Goal: Task Accomplishment & Management: Complete application form

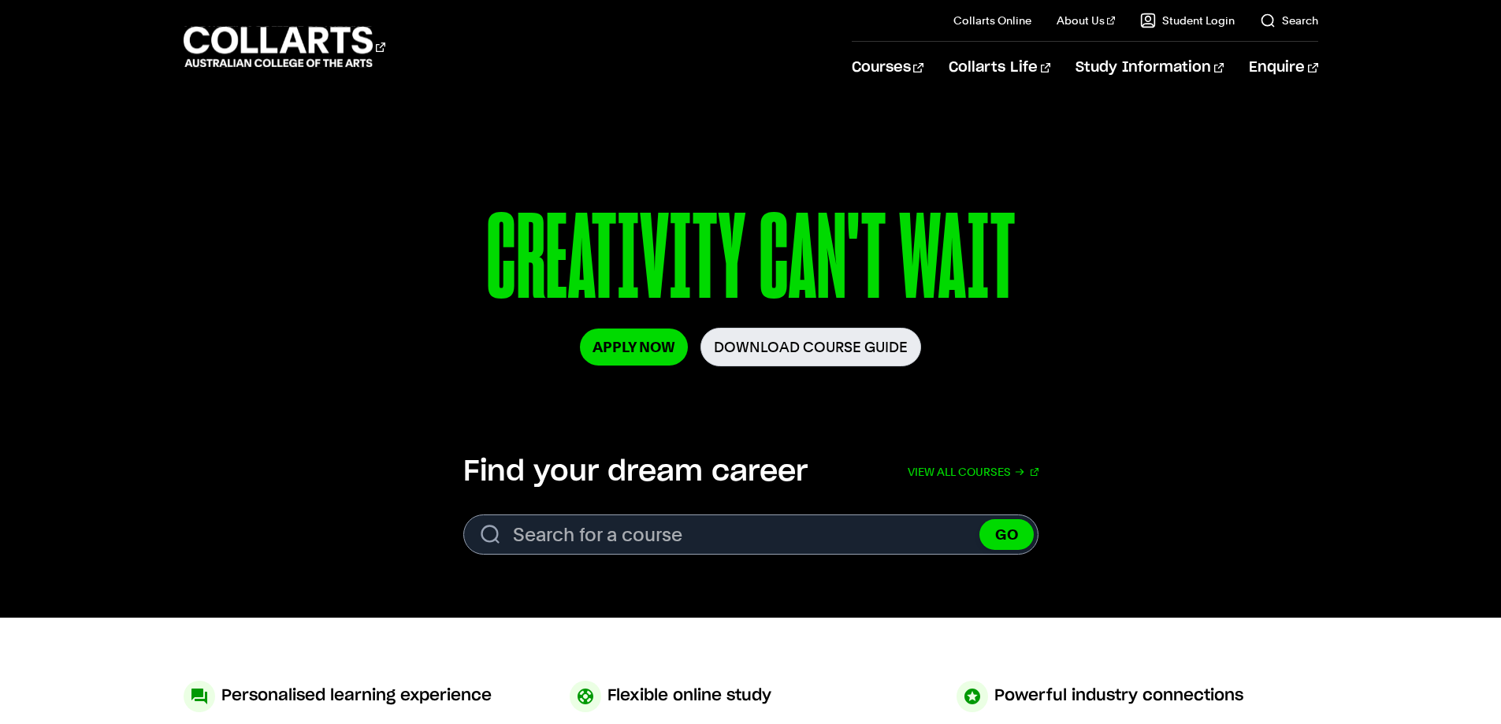
scroll to position [158, 0]
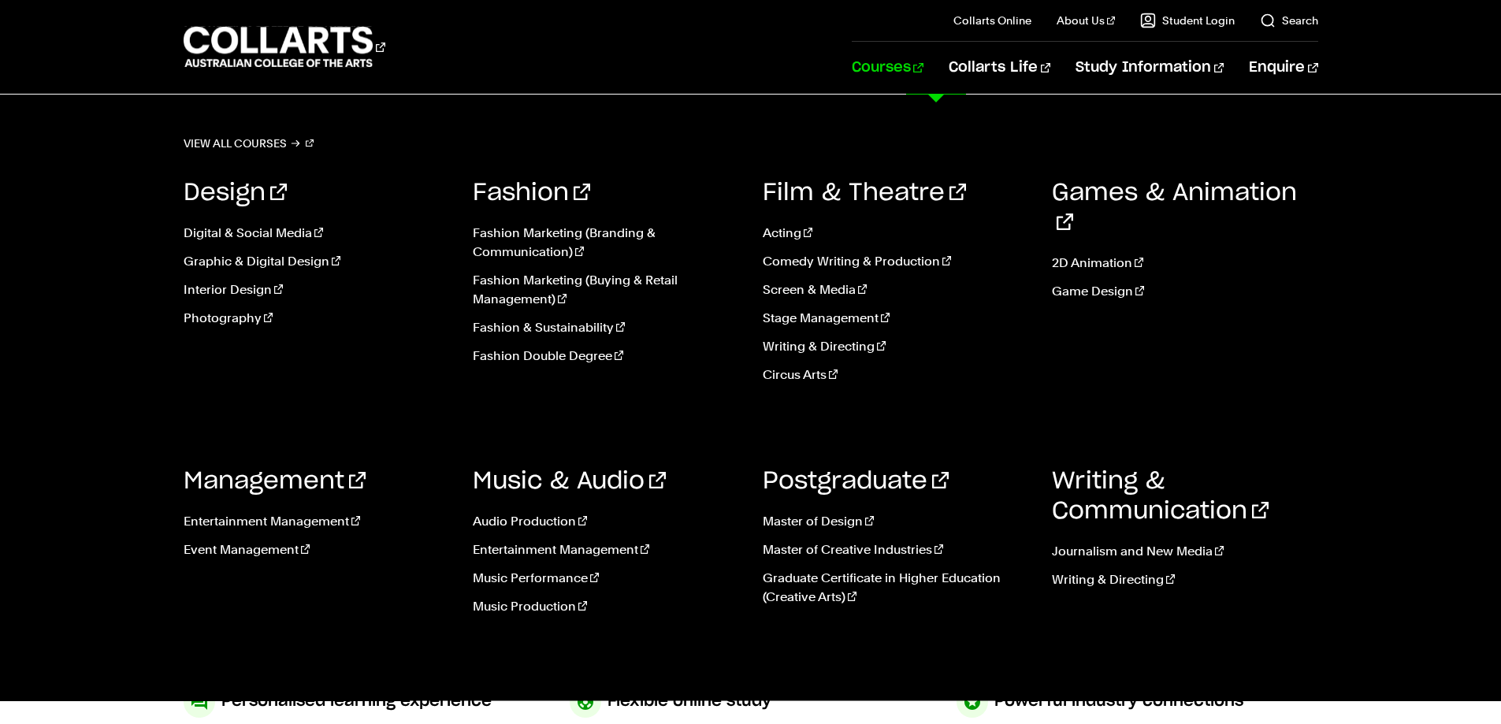
click at [923, 71] on link "Courses" at bounding box center [887, 68] width 72 height 52
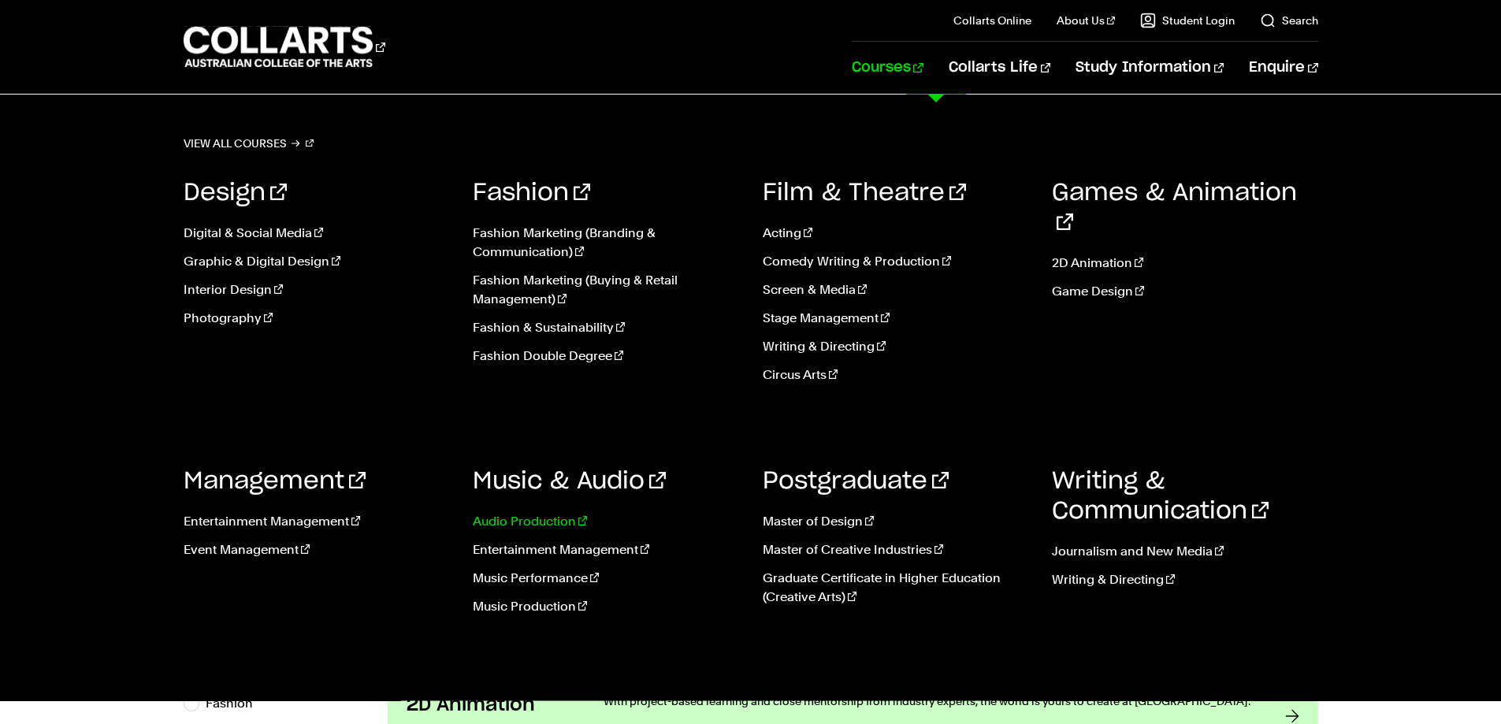
click at [562, 515] on link "Audio Production" at bounding box center [606, 521] width 266 height 19
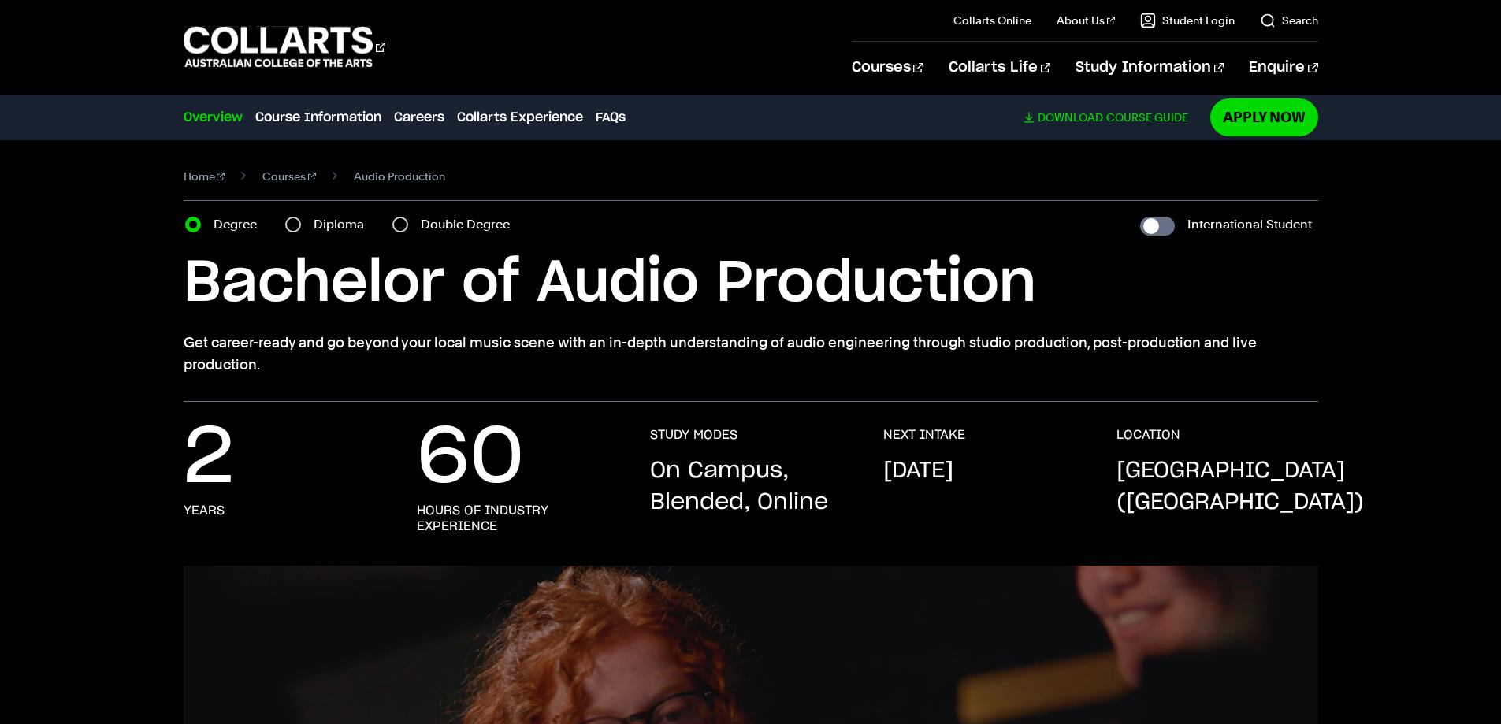
click at [1027, 118] on link "Download Course Guide" at bounding box center [1111, 117] width 177 height 14
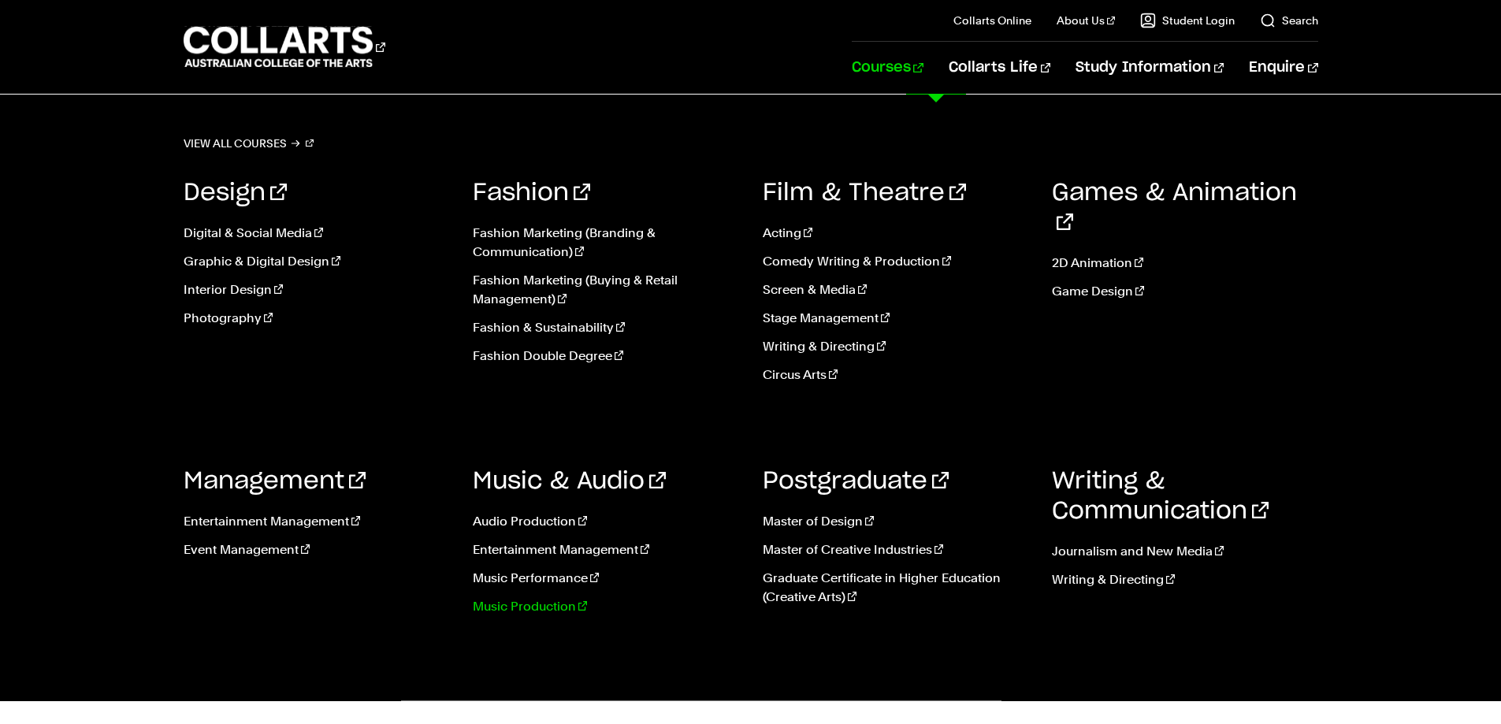
click at [552, 604] on link "Music Production" at bounding box center [606, 606] width 266 height 19
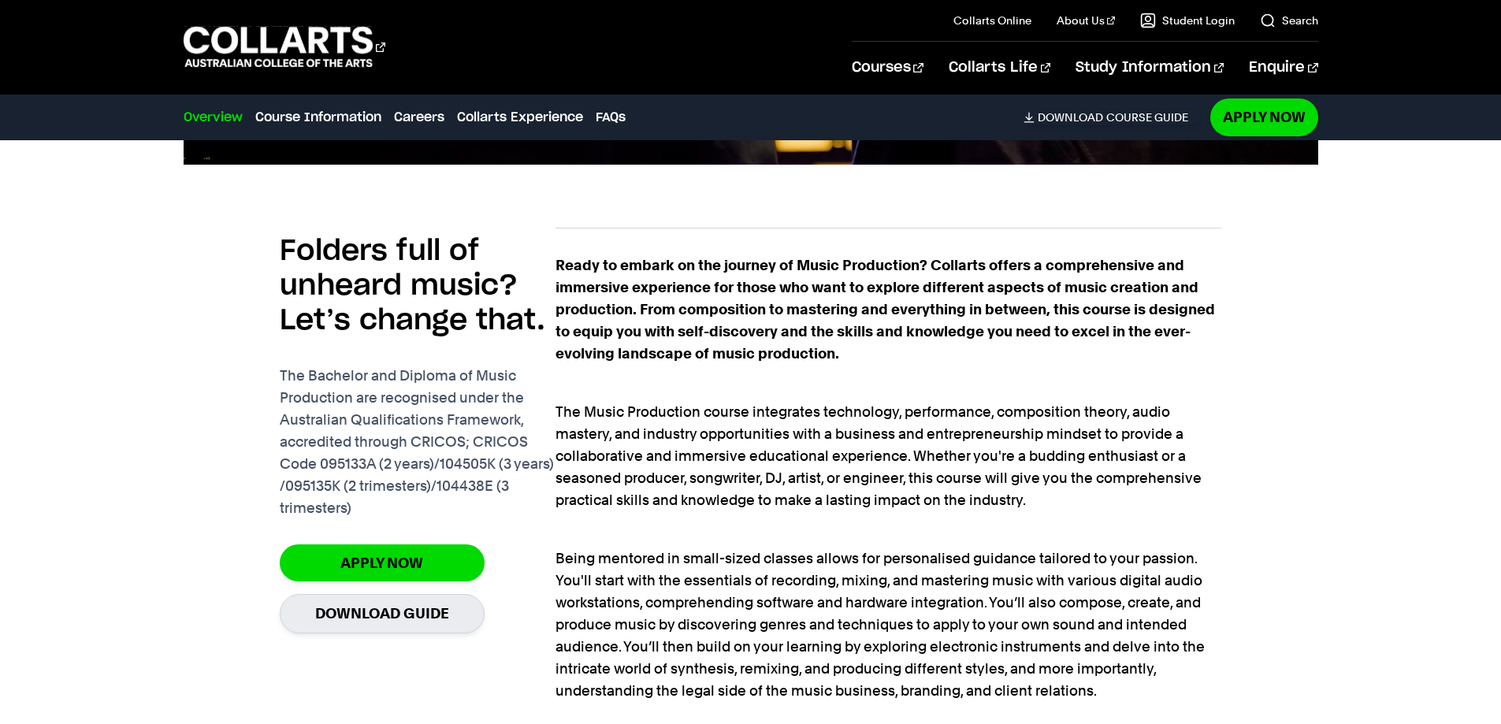
scroll to position [1024, 0]
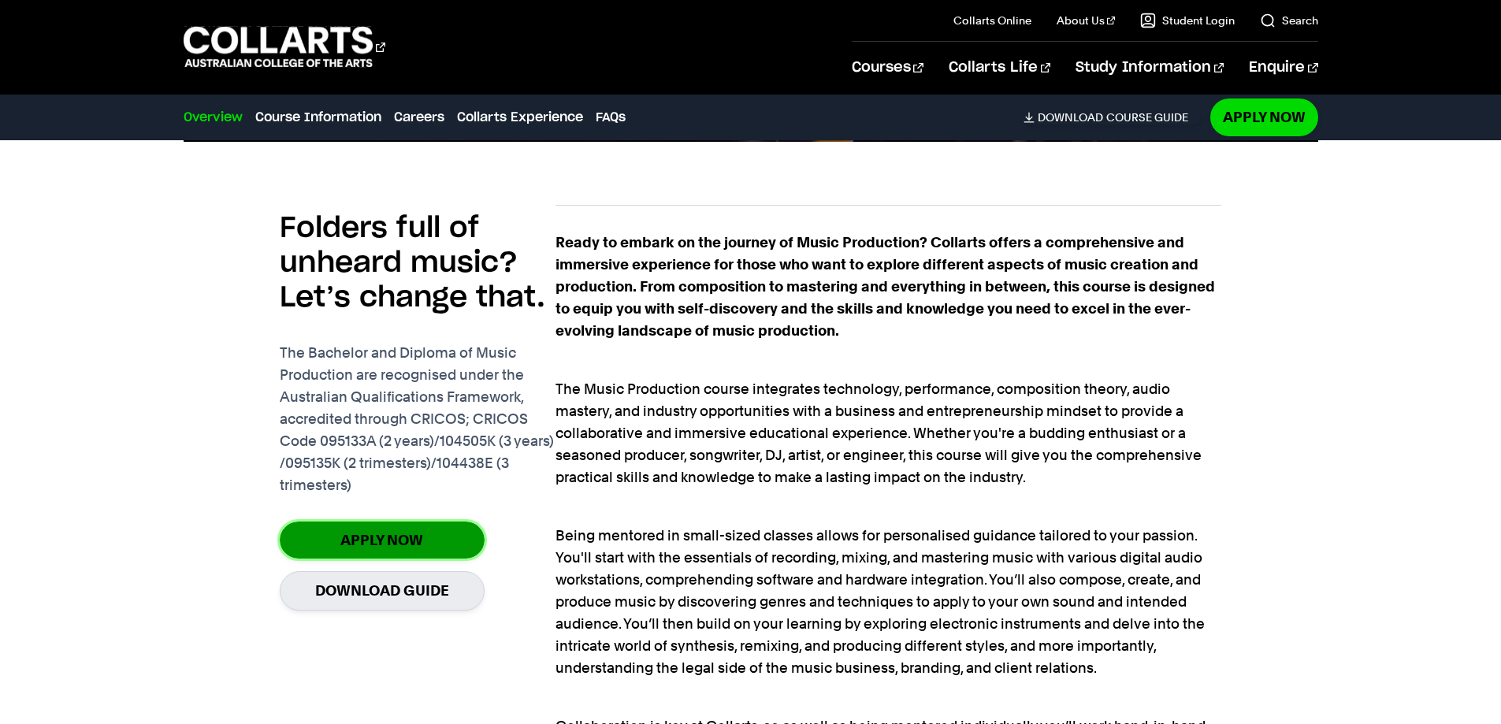
click at [397, 543] on link "Apply Now" at bounding box center [382, 539] width 205 height 37
